Goal: Task Accomplishment & Management: Use online tool/utility

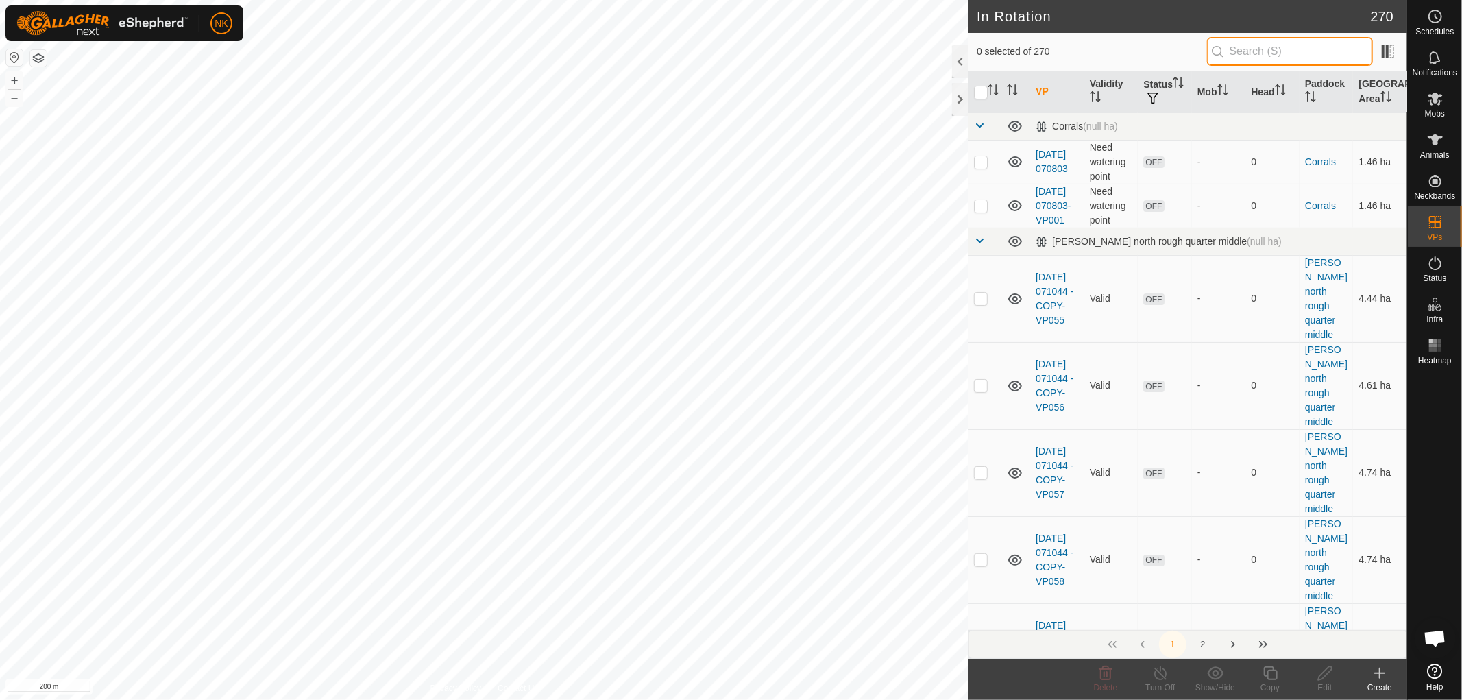
click at [1282, 53] on input "text" at bounding box center [1290, 51] width 166 height 29
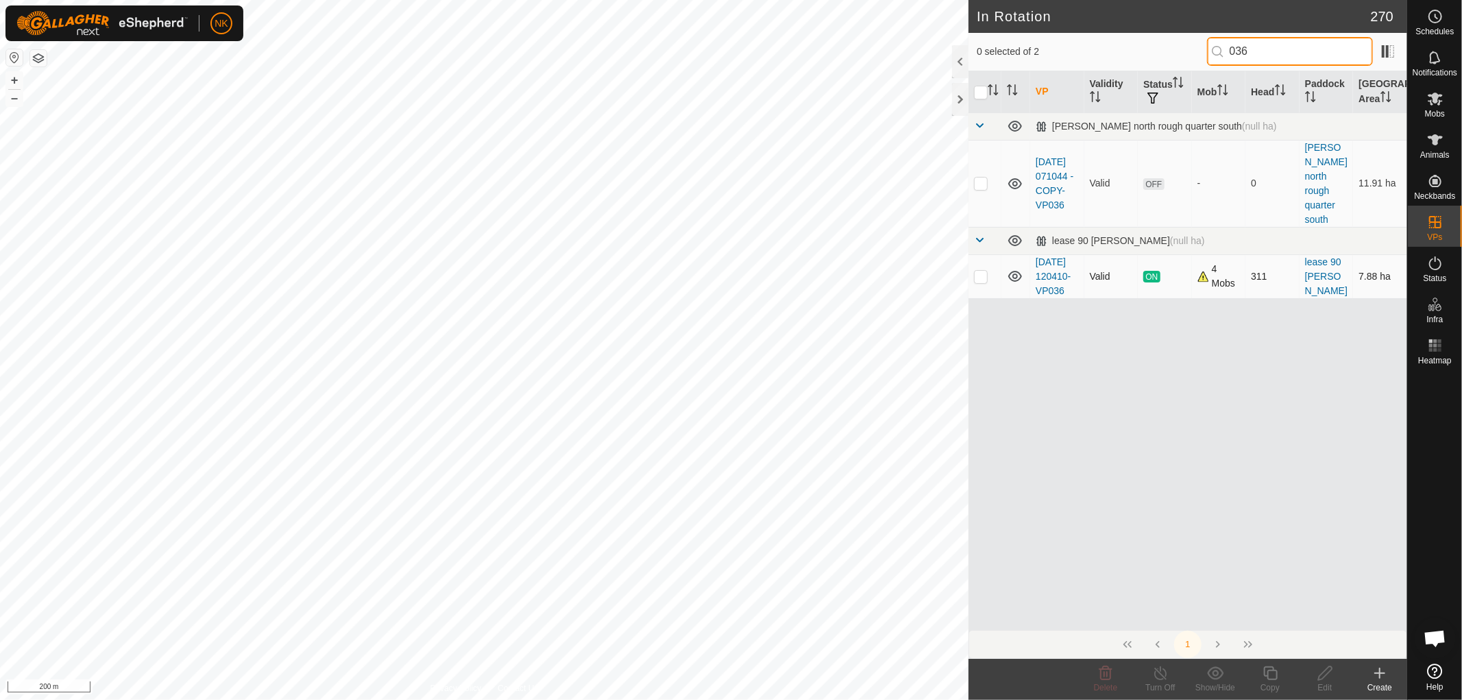
type input "036"
click at [982, 271] on p-checkbox at bounding box center [981, 276] width 14 height 11
checkbox input "true"
click at [1265, 674] on icon at bounding box center [1270, 673] width 17 height 16
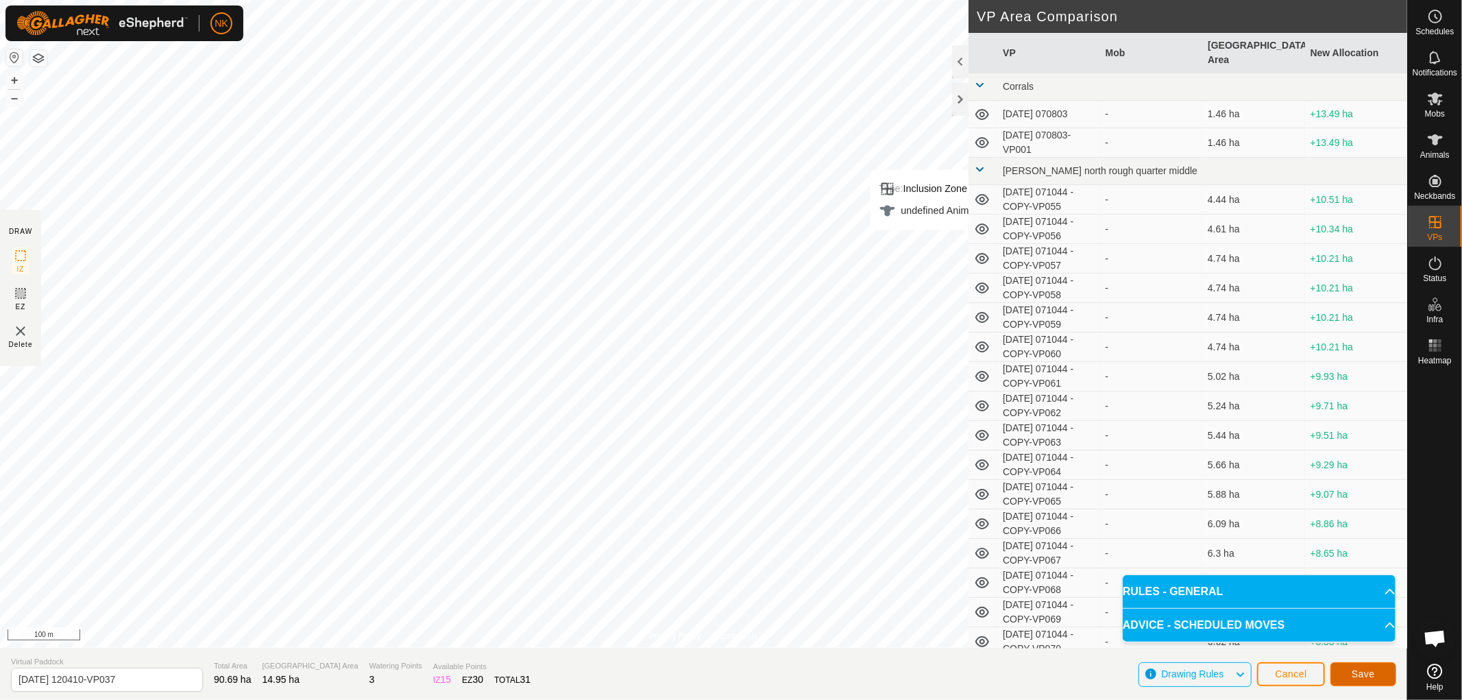
click at [1364, 673] on span "Save" at bounding box center [1362, 673] width 23 height 11
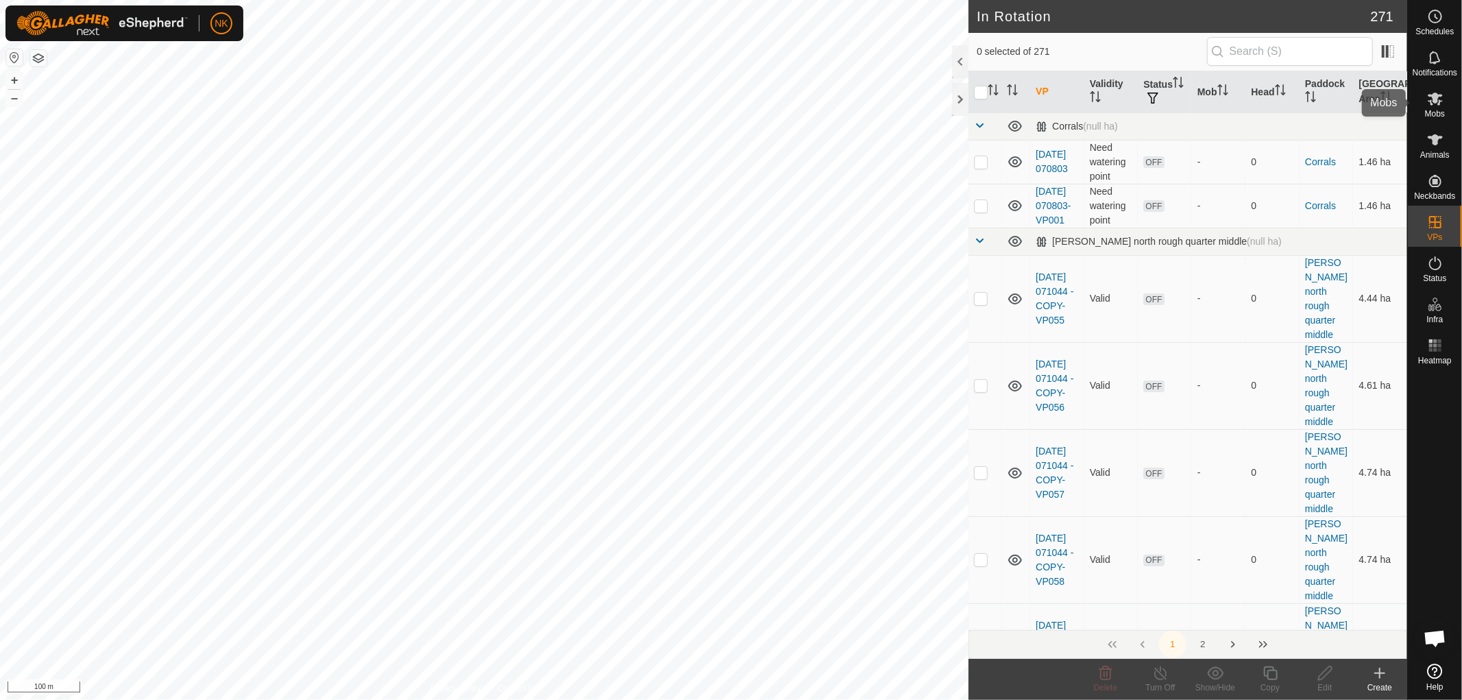
drag, startPoint x: 1438, startPoint y: 99, endPoint x: 1413, endPoint y: 110, distance: 27.0
click at [1438, 99] on icon at bounding box center [1435, 98] width 16 height 16
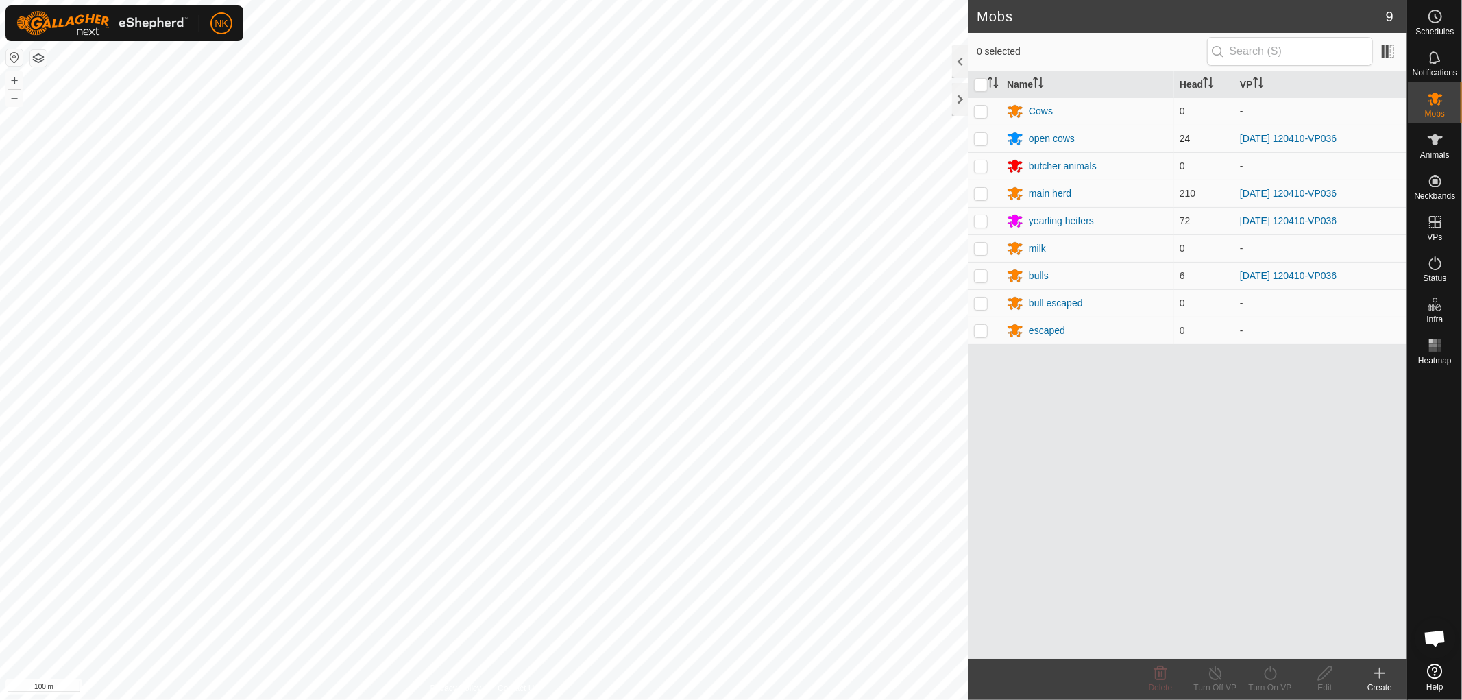
click at [984, 140] on p-checkbox at bounding box center [981, 138] width 14 height 11
checkbox input "true"
click at [979, 199] on p-tablecheckbox at bounding box center [981, 193] width 14 height 11
checkbox input "true"
click at [979, 229] on td at bounding box center [984, 220] width 33 height 27
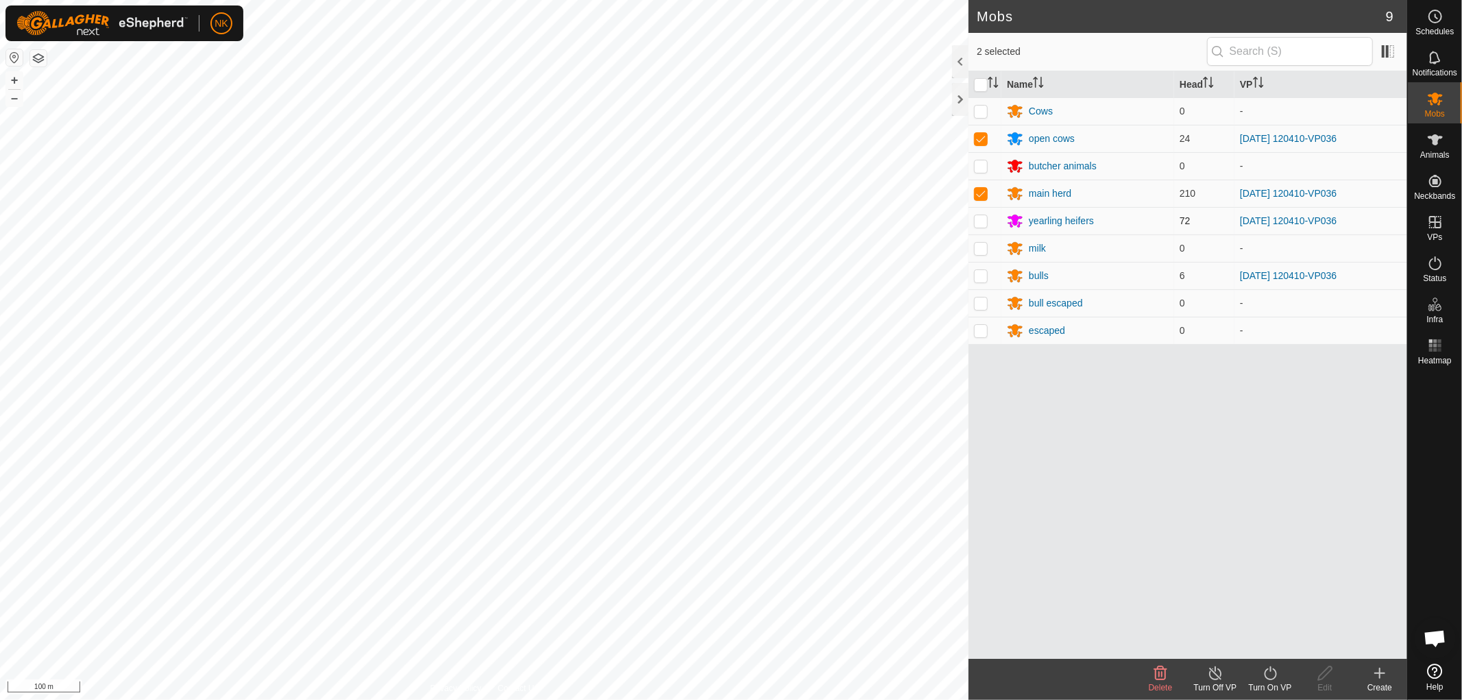
checkbox input "true"
click at [987, 270] on td at bounding box center [984, 275] width 33 height 27
checkbox input "true"
click at [1272, 670] on icon at bounding box center [1270, 673] width 17 height 16
click at [1275, 642] on link "Now" at bounding box center [1311, 642] width 136 height 27
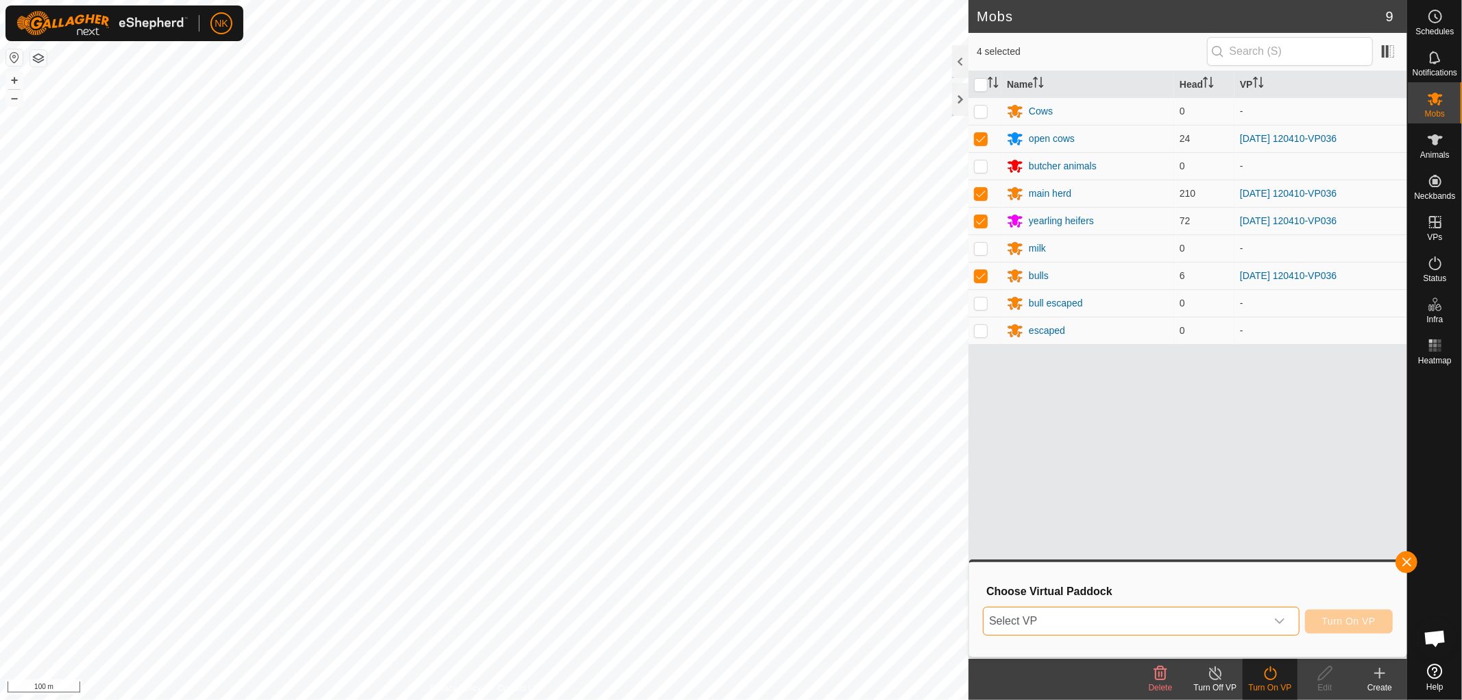
click at [1209, 622] on span "Select VP" at bounding box center [1124, 620] width 282 height 27
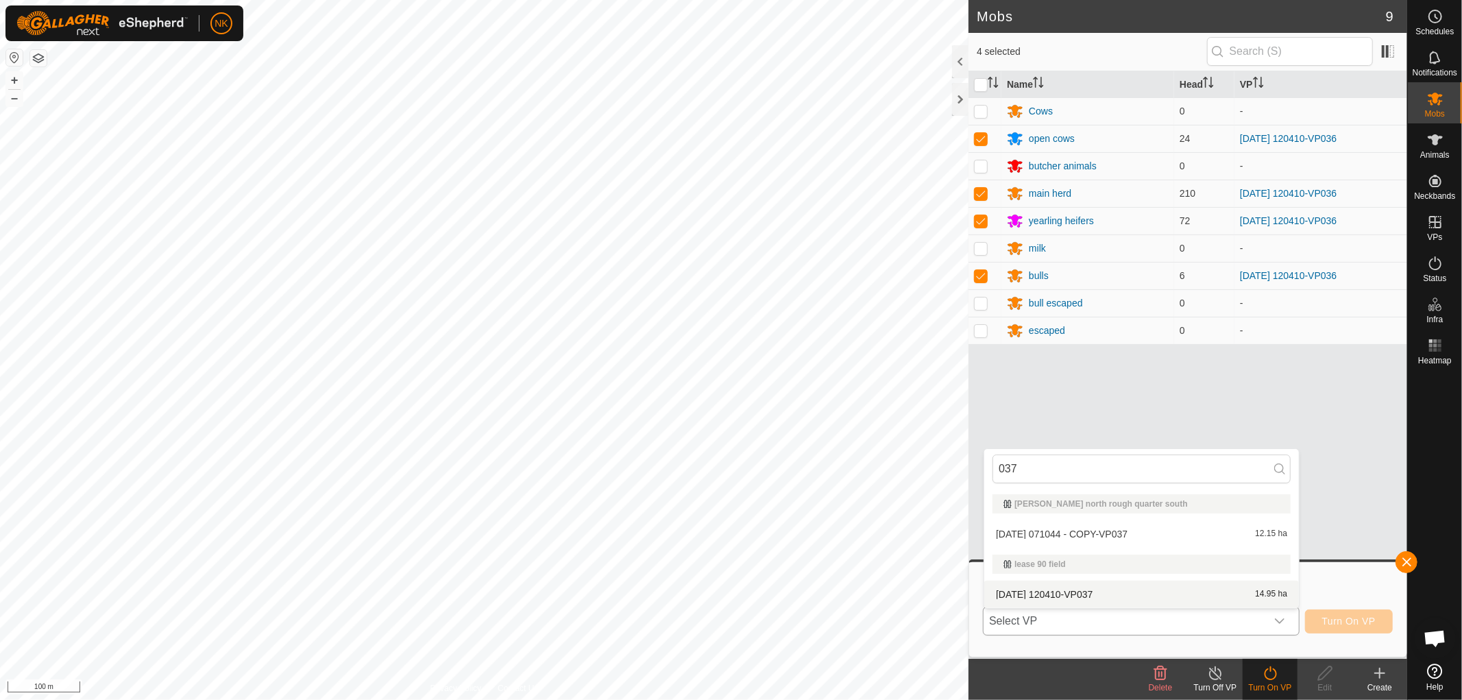
type input "037"
click at [1078, 593] on li "[DATE] 120410-VP037 14.95 ha" at bounding box center [1141, 593] width 315 height 27
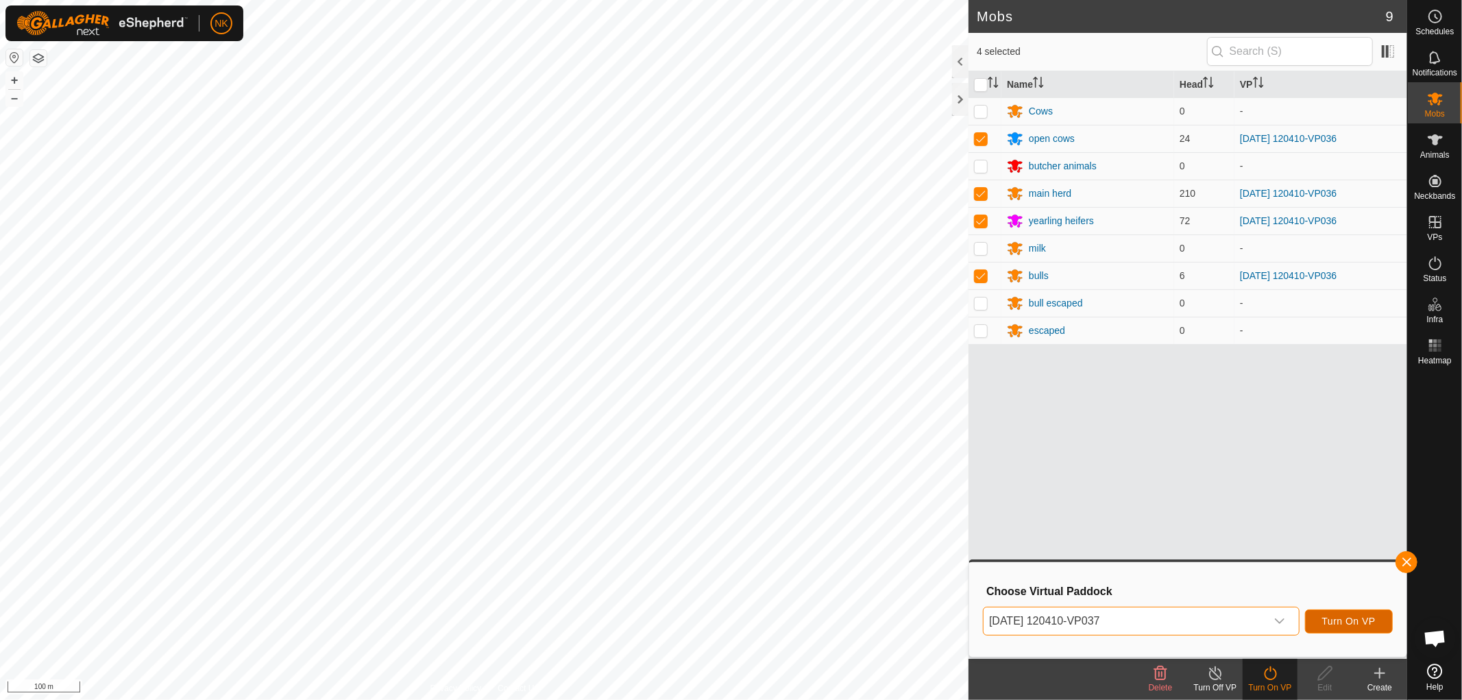
click at [1340, 618] on span "Turn On VP" at bounding box center [1348, 620] width 53 height 11
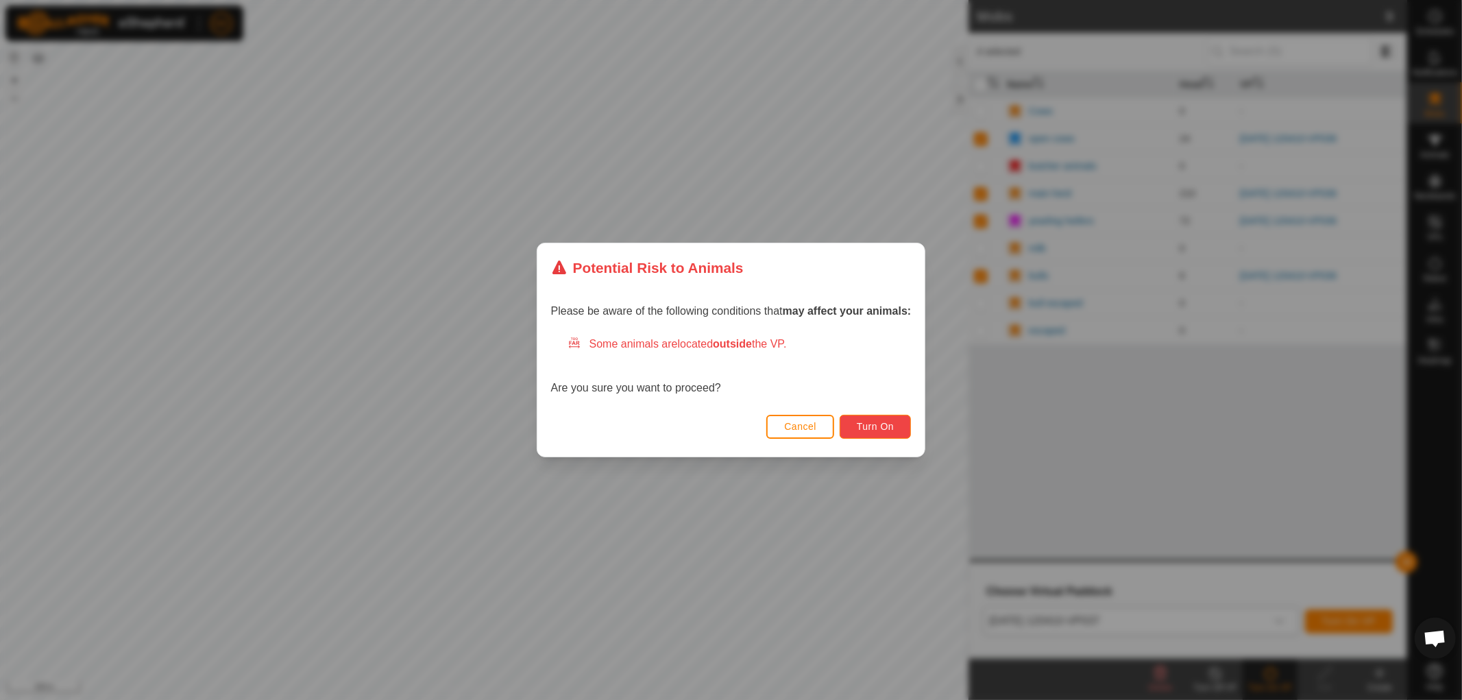
click at [870, 430] on span "Turn On" at bounding box center [875, 426] width 37 height 11
